Goal: Information Seeking & Learning: Learn about a topic

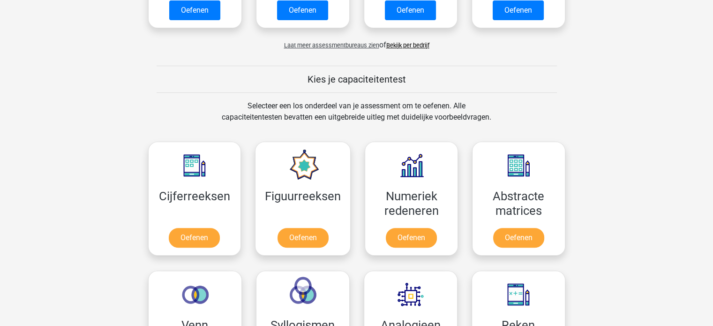
scroll to position [375, 0]
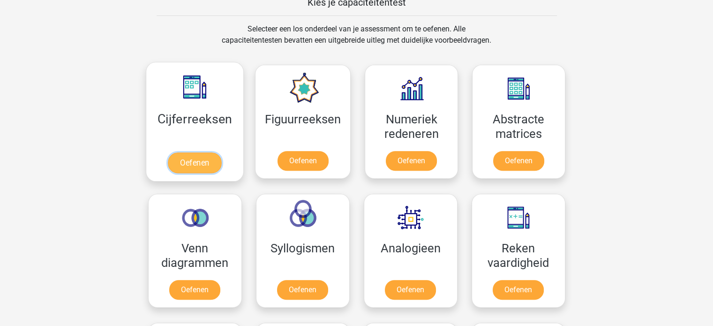
click at [187, 157] on link "Oefenen" at bounding box center [194, 162] width 53 height 21
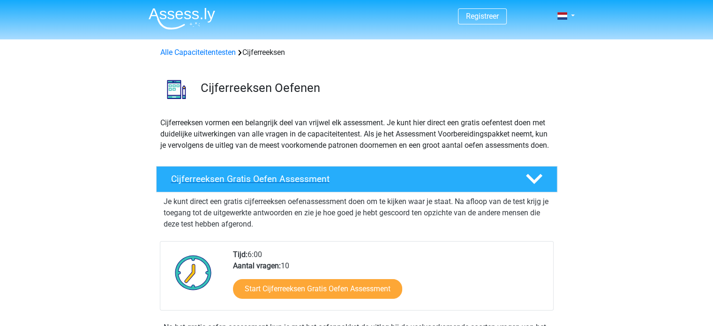
click at [538, 187] on icon at bounding box center [534, 179] width 16 height 16
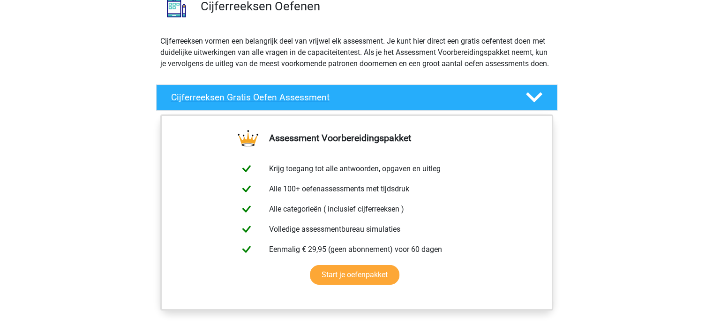
scroll to position [94, 0]
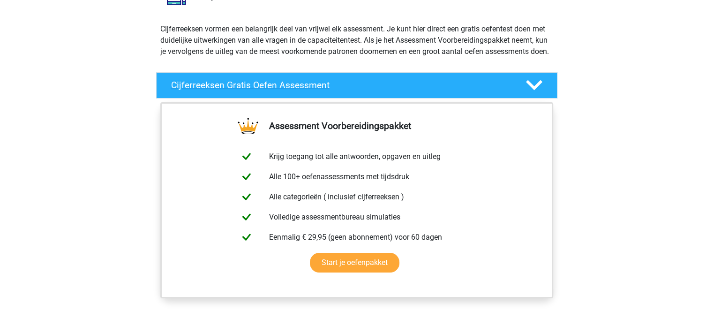
click at [534, 90] on polygon at bounding box center [534, 85] width 16 height 10
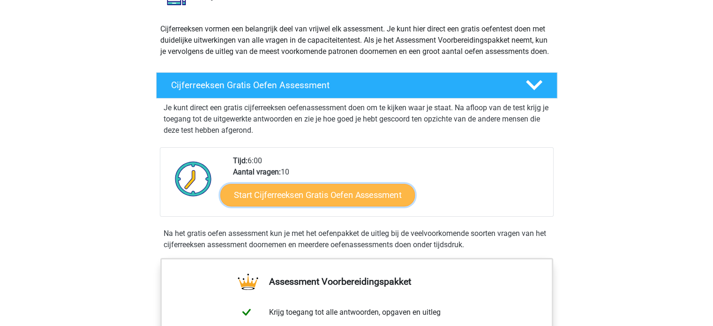
click at [365, 205] on link "Start Cijferreeksen Gratis Oefen Assessment" at bounding box center [317, 194] width 194 height 22
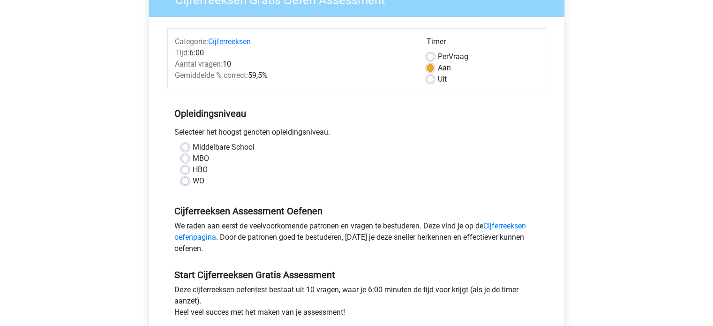
scroll to position [141, 0]
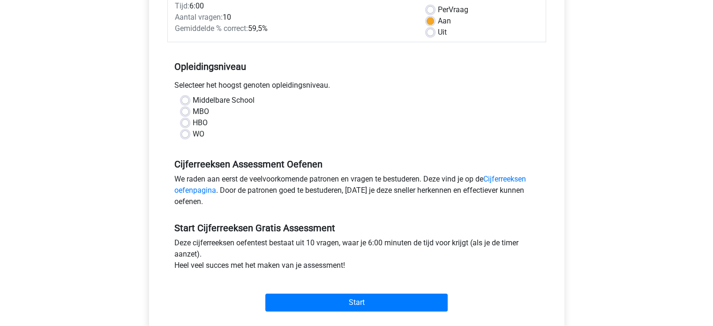
click at [193, 122] on label "HBO" at bounding box center [200, 122] width 15 height 11
click at [184, 122] on input "HBO" at bounding box center [184, 121] width 7 height 9
radio input "true"
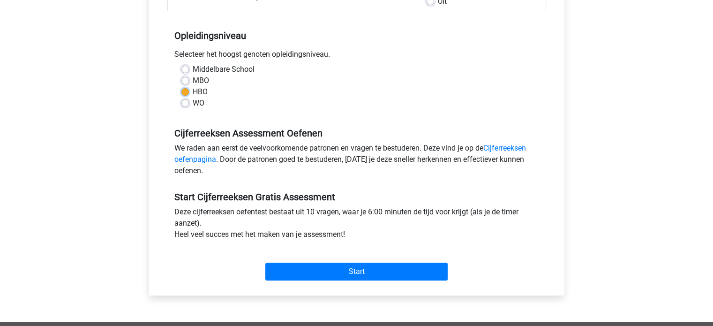
scroll to position [187, 0]
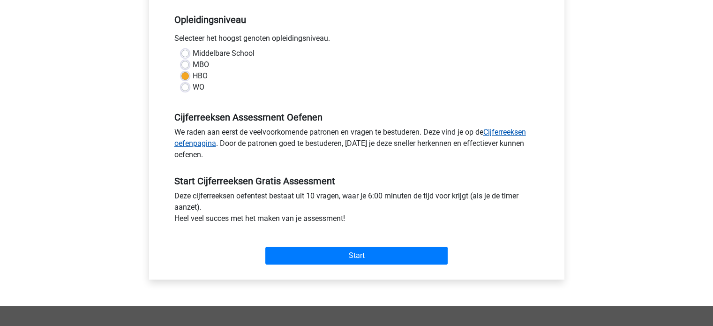
click at [495, 130] on link "Cijferreeksen oefenpagina" at bounding box center [349, 137] width 351 height 20
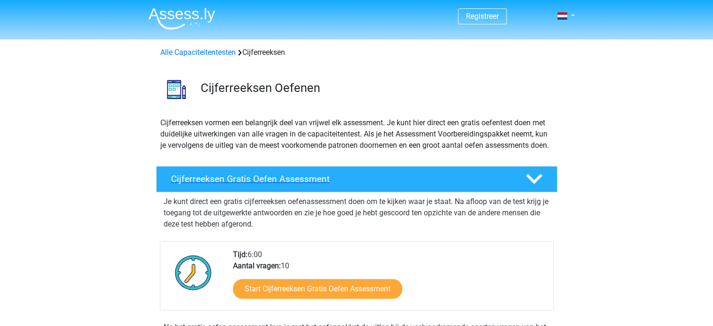
click at [367, 184] on h4 "Cijferreeksen Gratis Oefen Assessment" at bounding box center [340, 178] width 339 height 11
